Goal: Complete application form: Complete application form

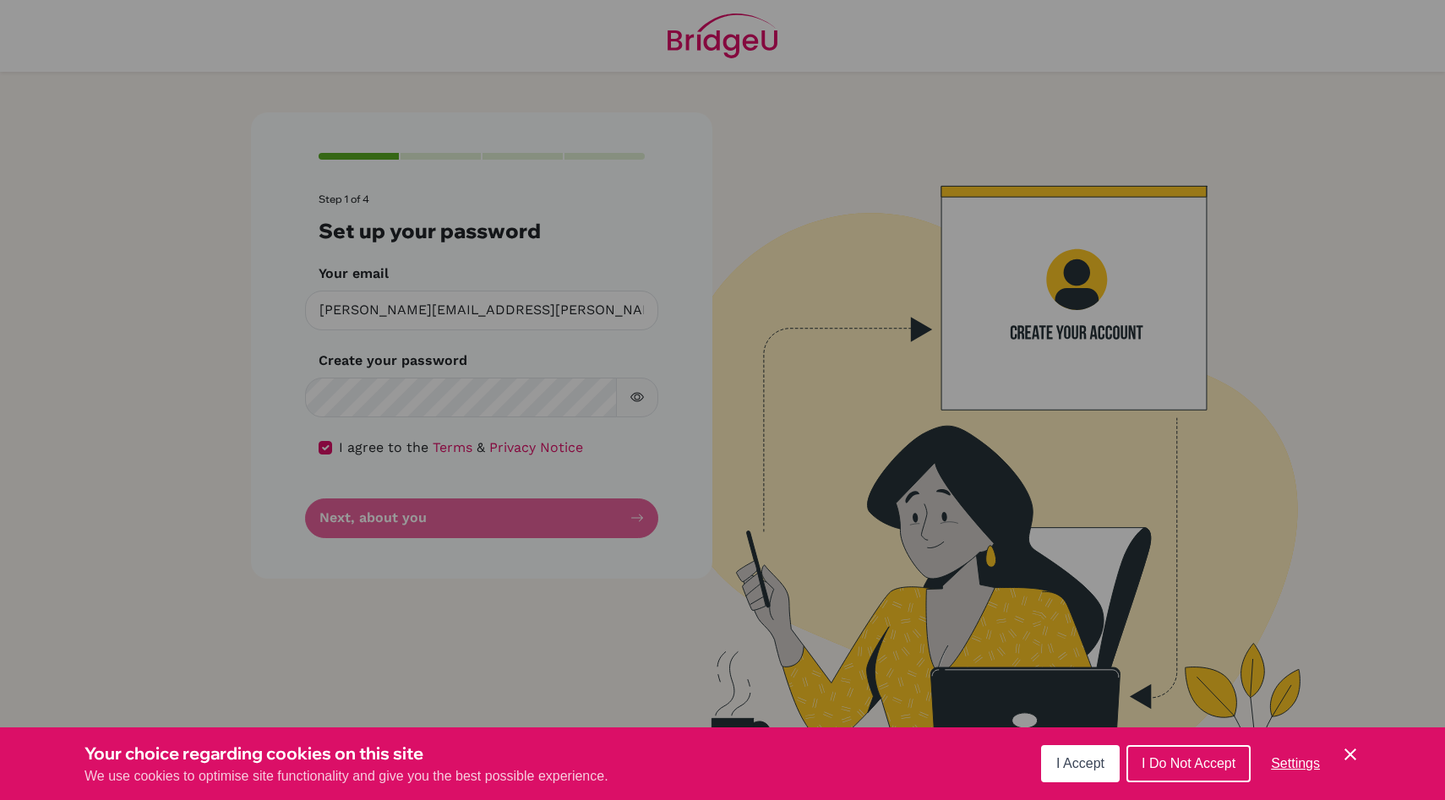
click at [1098, 770] on span "I Accept" at bounding box center [1080, 763] width 48 height 14
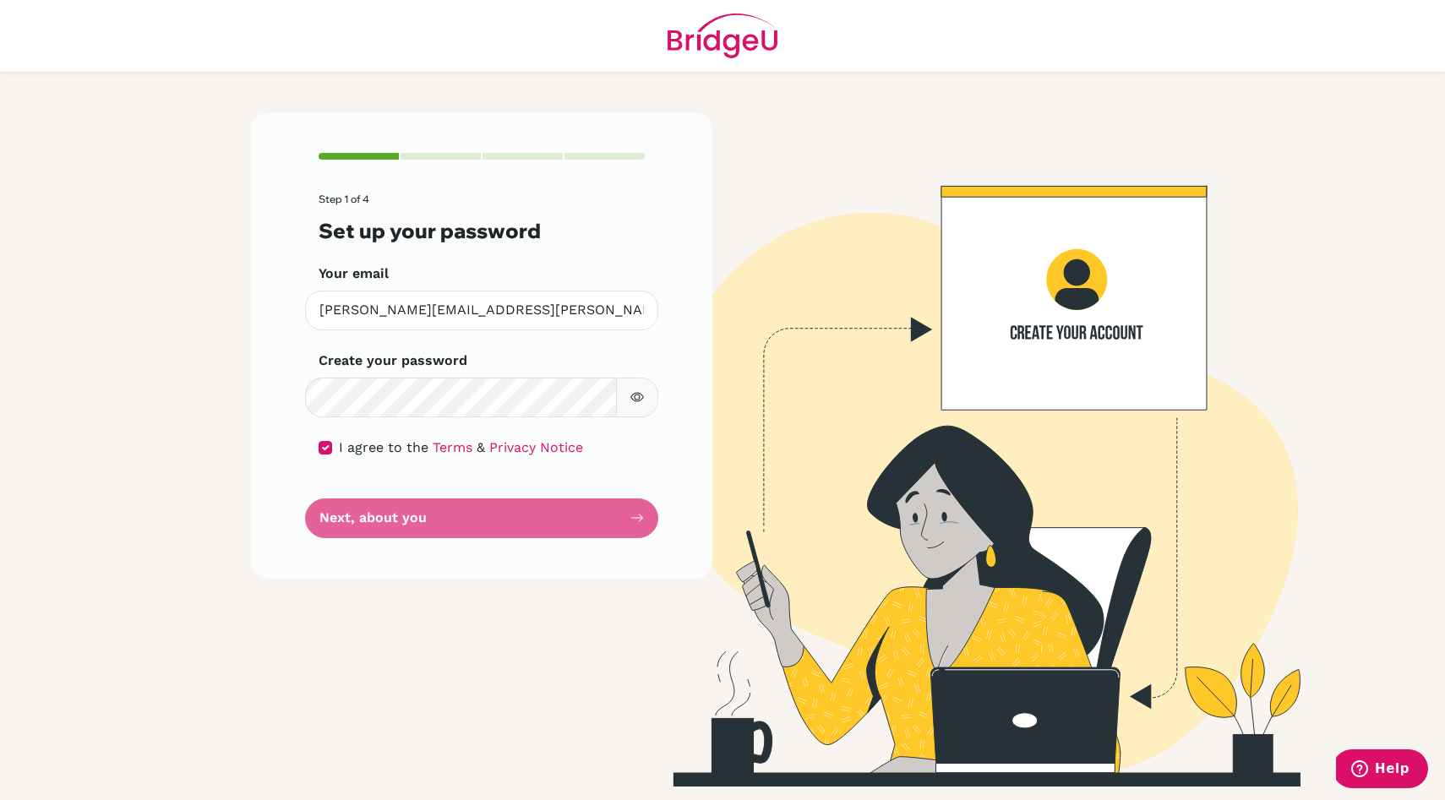
click at [648, 408] on button "button" at bounding box center [637, 398] width 42 height 40
click at [600, 520] on form "Step 1 of 4 Set up your password Your email [PERSON_NAME][EMAIL_ADDRESS][PERSON…" at bounding box center [482, 366] width 326 height 345
click at [606, 521] on form "Step 1 of 4 Set up your password Your email [PERSON_NAME][EMAIL_ADDRESS][PERSON…" at bounding box center [482, 366] width 326 height 345
click at [412, 494] on form "Step 1 of 4 Set up your password Your email [PERSON_NAME][EMAIL_ADDRESS][PERSON…" at bounding box center [482, 366] width 326 height 345
click at [633, 394] on icon "button" at bounding box center [636, 397] width 12 height 11
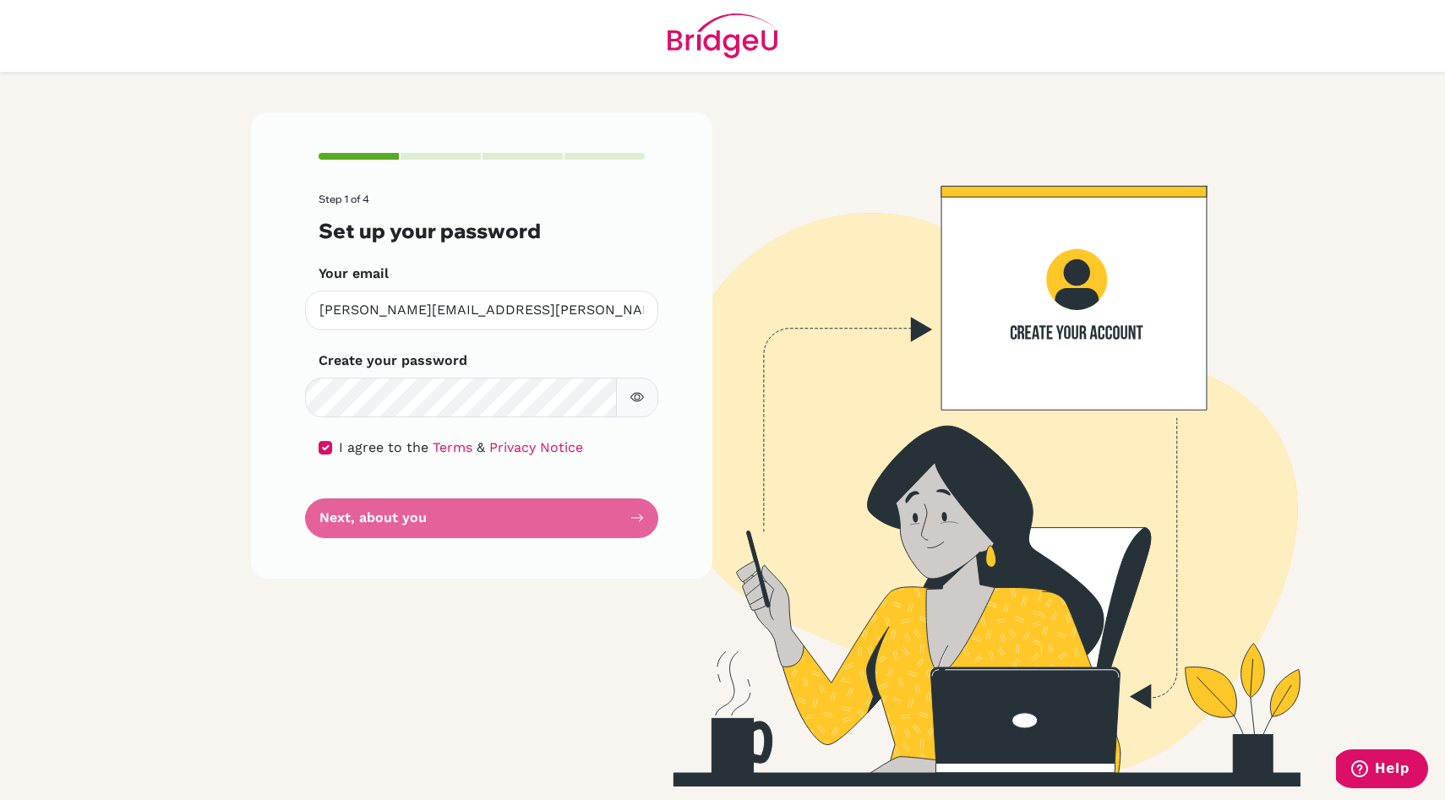
click at [504, 535] on form "Step 1 of 4 Set up your password Your email [PERSON_NAME][EMAIL_ADDRESS][PERSON…" at bounding box center [482, 366] width 326 height 345
click at [589, 516] on form "Step 1 of 4 Set up your password Your email [PERSON_NAME][EMAIL_ADDRESS][PERSON…" at bounding box center [482, 366] width 326 height 345
click at [364, 439] on span "I agree to the" at bounding box center [384, 447] width 90 height 16
click at [319, 445] on input "checkbox" at bounding box center [326, 448] width 14 height 14
click at [323, 445] on input "checkbox" at bounding box center [326, 448] width 14 height 14
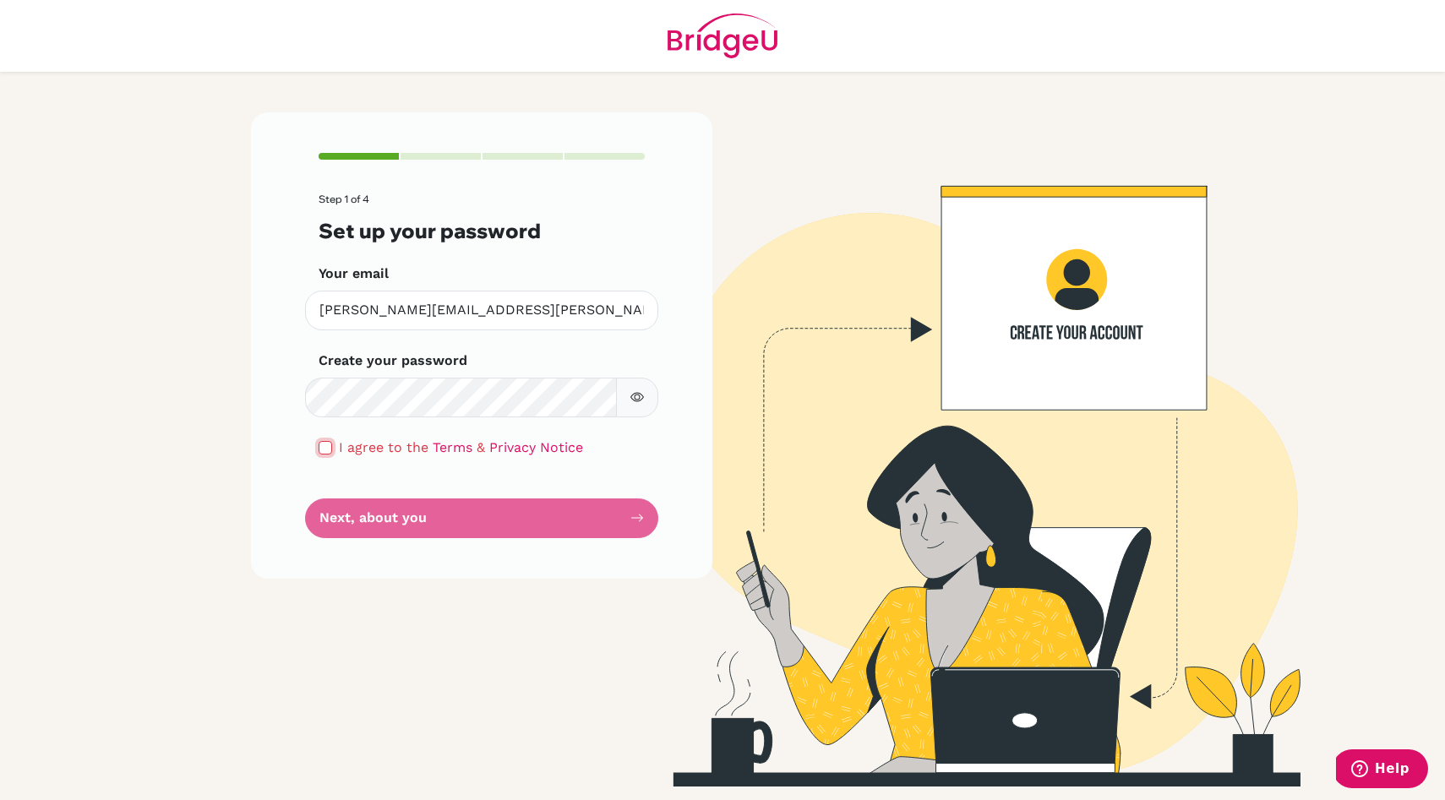
checkbox input "true"
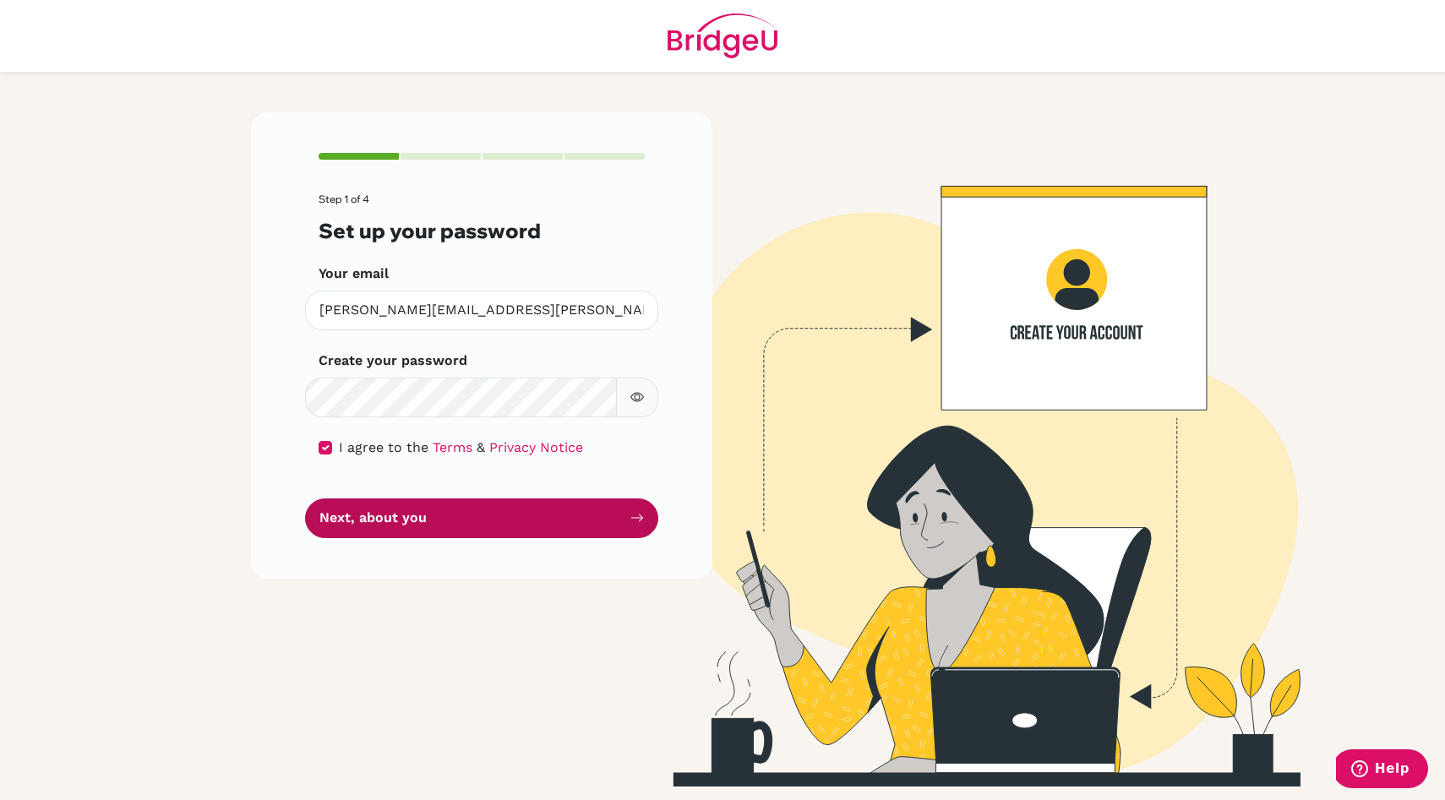
click at [404, 519] on button "Next, about you" at bounding box center [481, 519] width 353 height 40
click at [423, 524] on button "Next, about you" at bounding box center [481, 519] width 353 height 40
click at [647, 531] on button "Next, about you" at bounding box center [481, 519] width 353 height 40
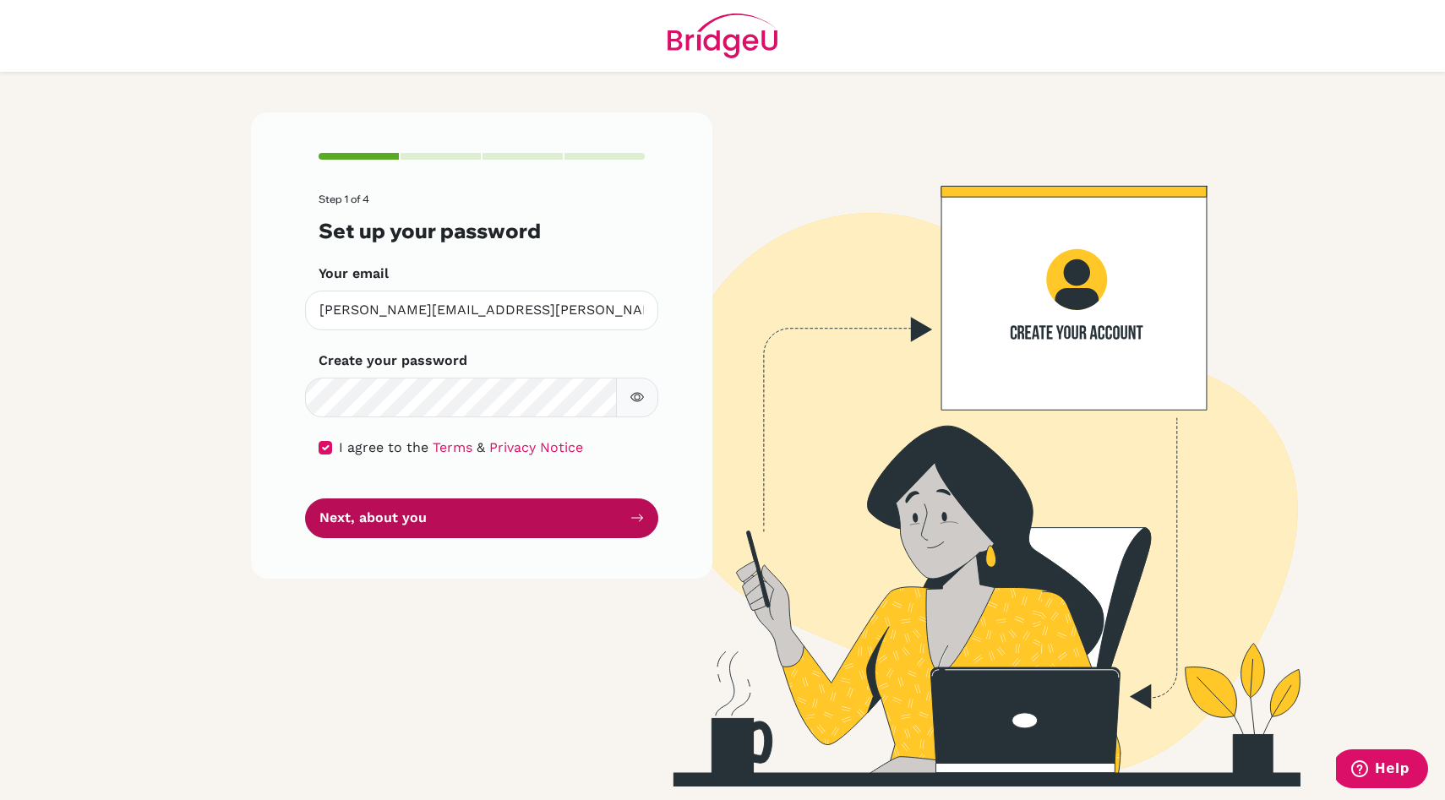
click at [633, 525] on button "Next, about you" at bounding box center [481, 519] width 353 height 40
click at [553, 521] on button "Next, about you" at bounding box center [481, 519] width 353 height 40
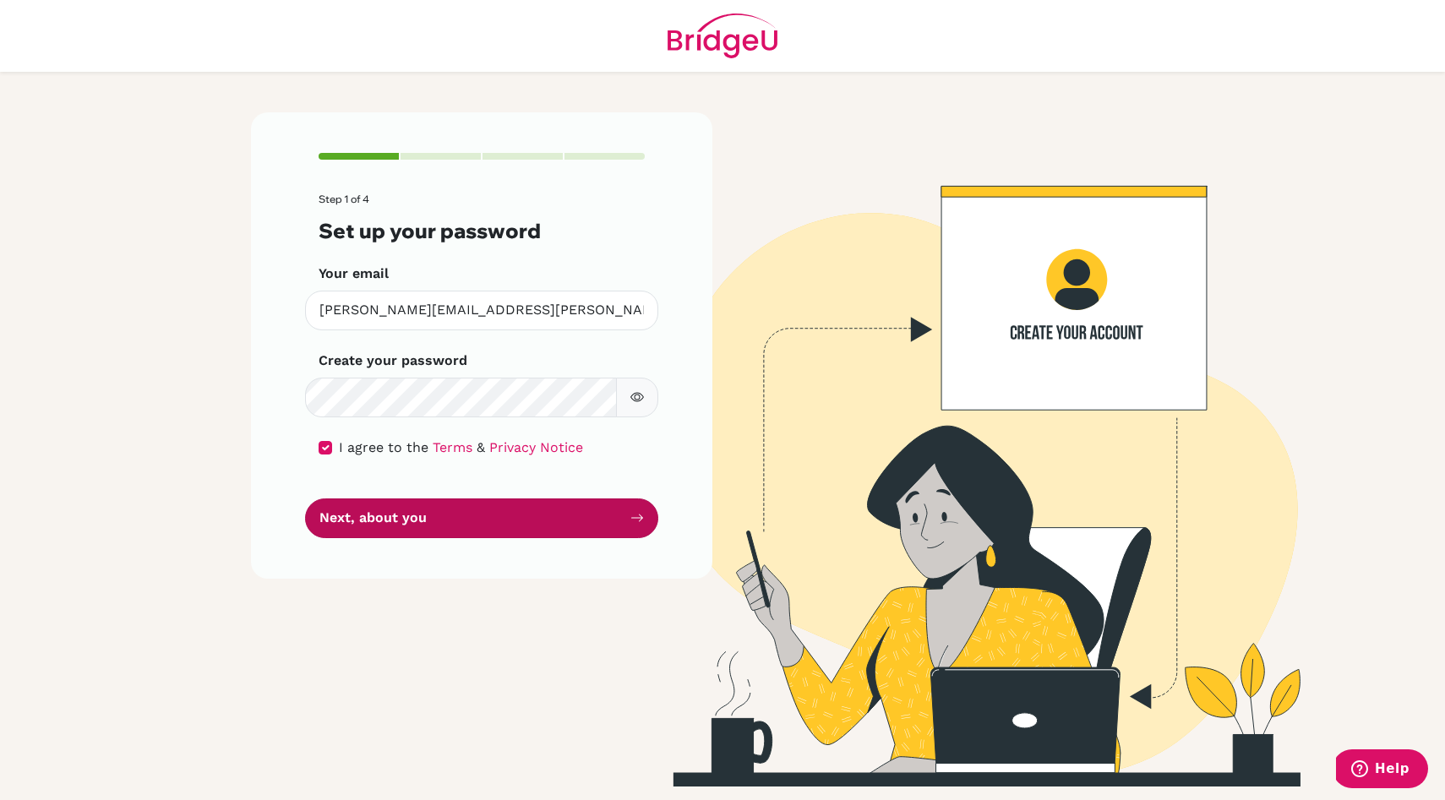
click at [483, 501] on button "Next, about you" at bounding box center [481, 519] width 353 height 40
click at [483, 505] on button "Next, about you" at bounding box center [481, 519] width 353 height 40
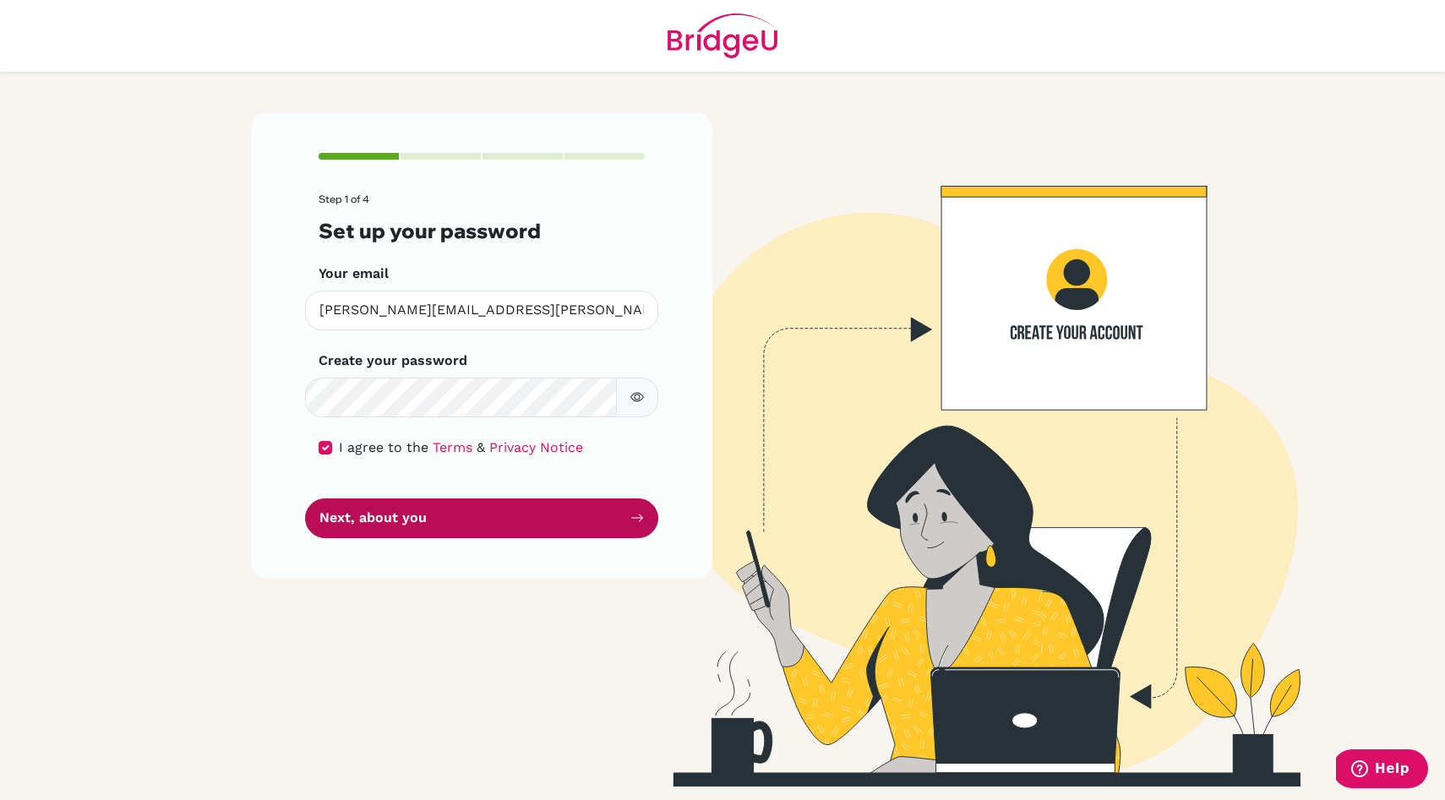
click at [483, 505] on button "Next, about you" at bounding box center [481, 519] width 353 height 40
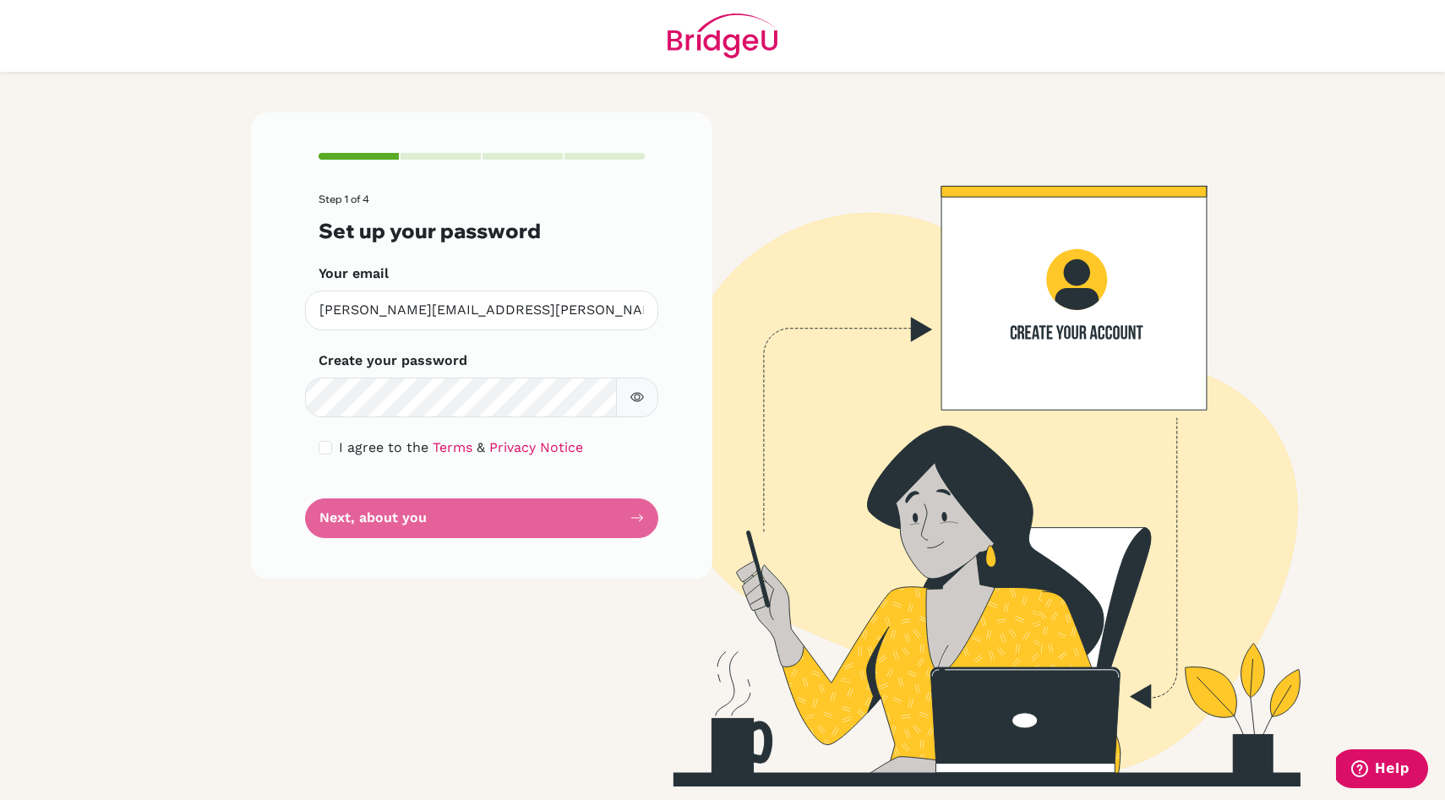
click at [394, 439] on span "I agree to the" at bounding box center [384, 447] width 90 height 16
click at [379, 452] on span "I agree to the" at bounding box center [384, 447] width 90 height 16
click at [327, 434] on form "Step 1 of 4 Set up your password Your email [PERSON_NAME][EMAIL_ADDRESS][PERSON…" at bounding box center [482, 366] width 326 height 345
click at [327, 449] on input "checkbox" at bounding box center [326, 448] width 14 height 14
checkbox input "true"
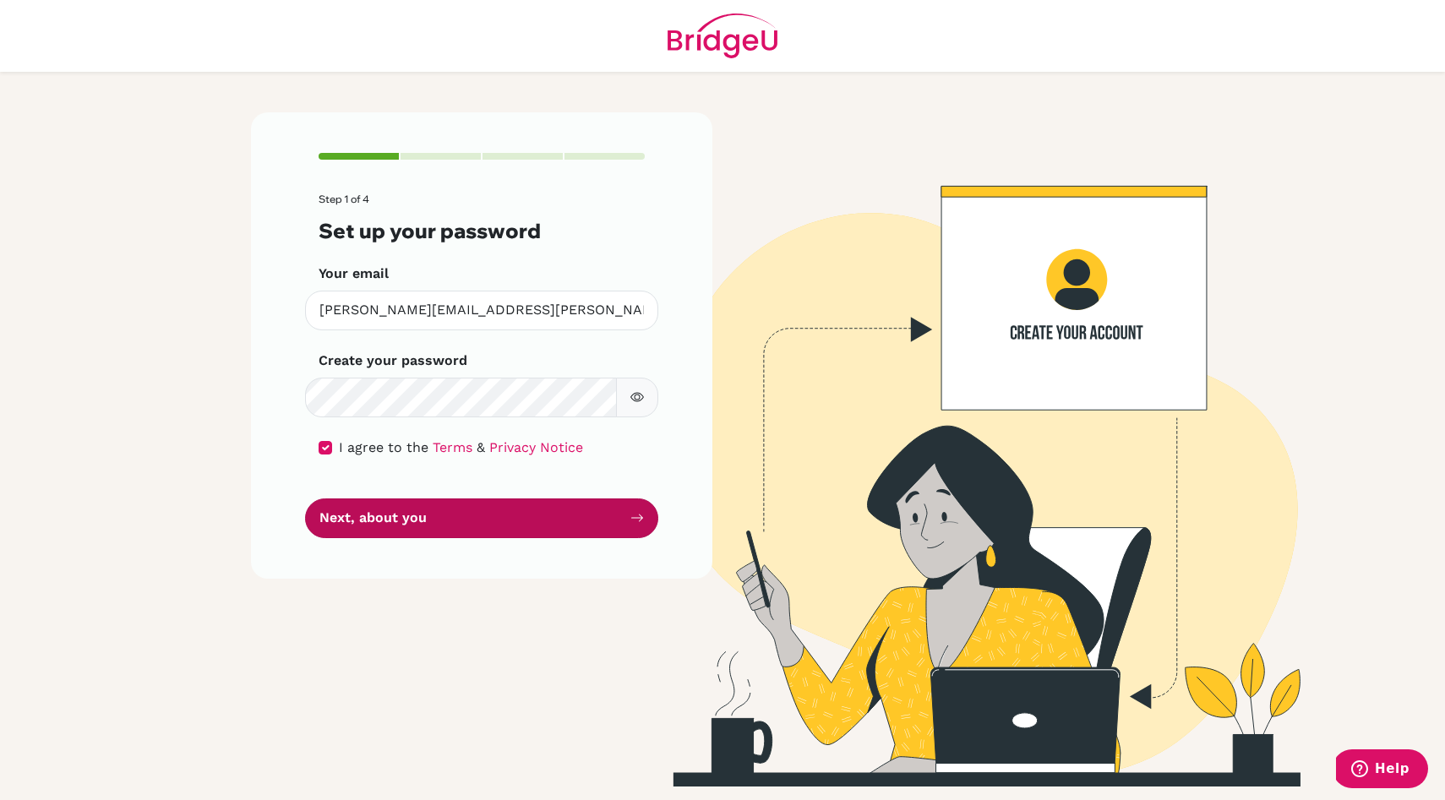
click at [407, 523] on button "Next, about you" at bounding box center [481, 519] width 353 height 40
